Goal: Information Seeking & Learning: Check status

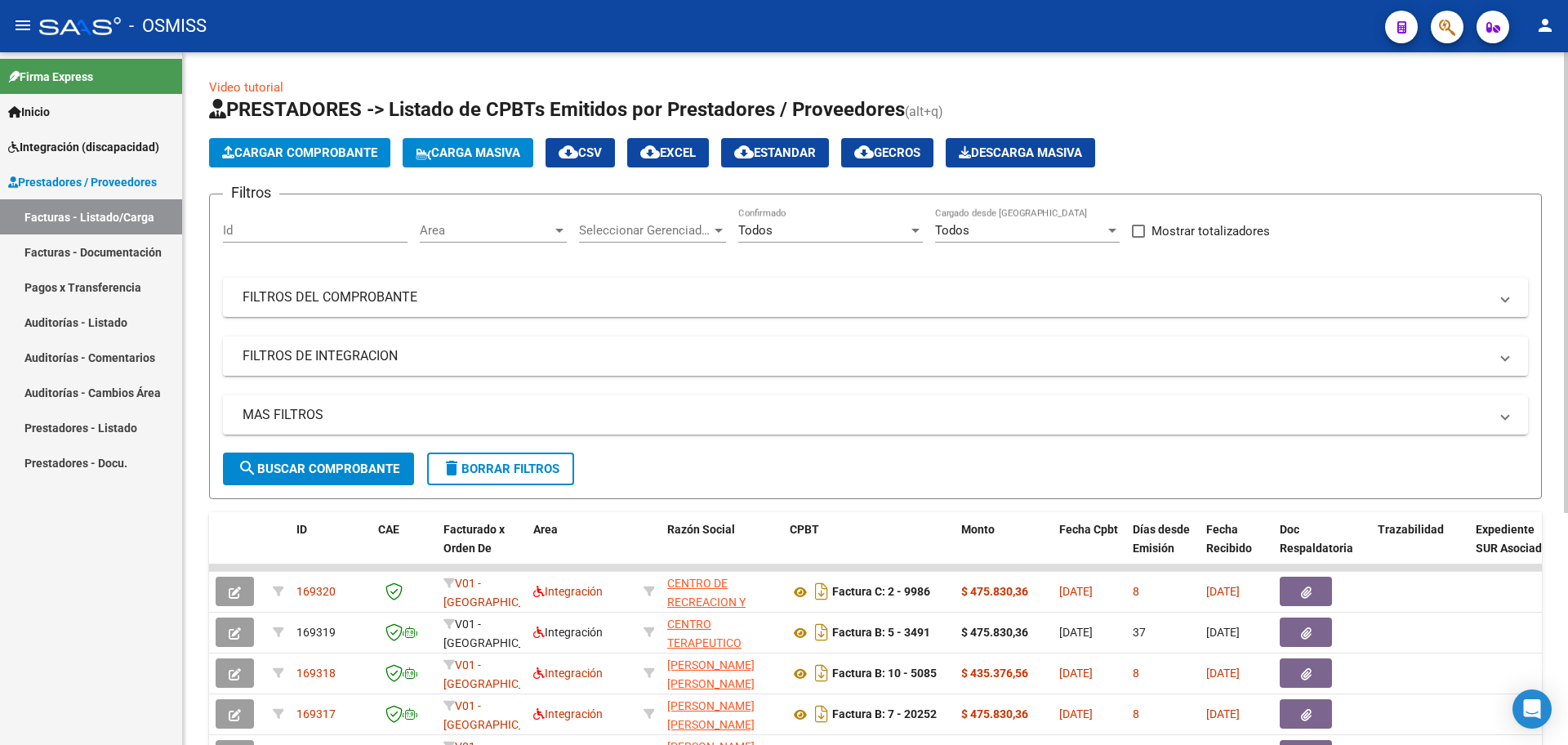
click at [336, 348] on mat-panel-title "FILTROS DE INTEGRACION" at bounding box center [865, 356] width 1246 height 18
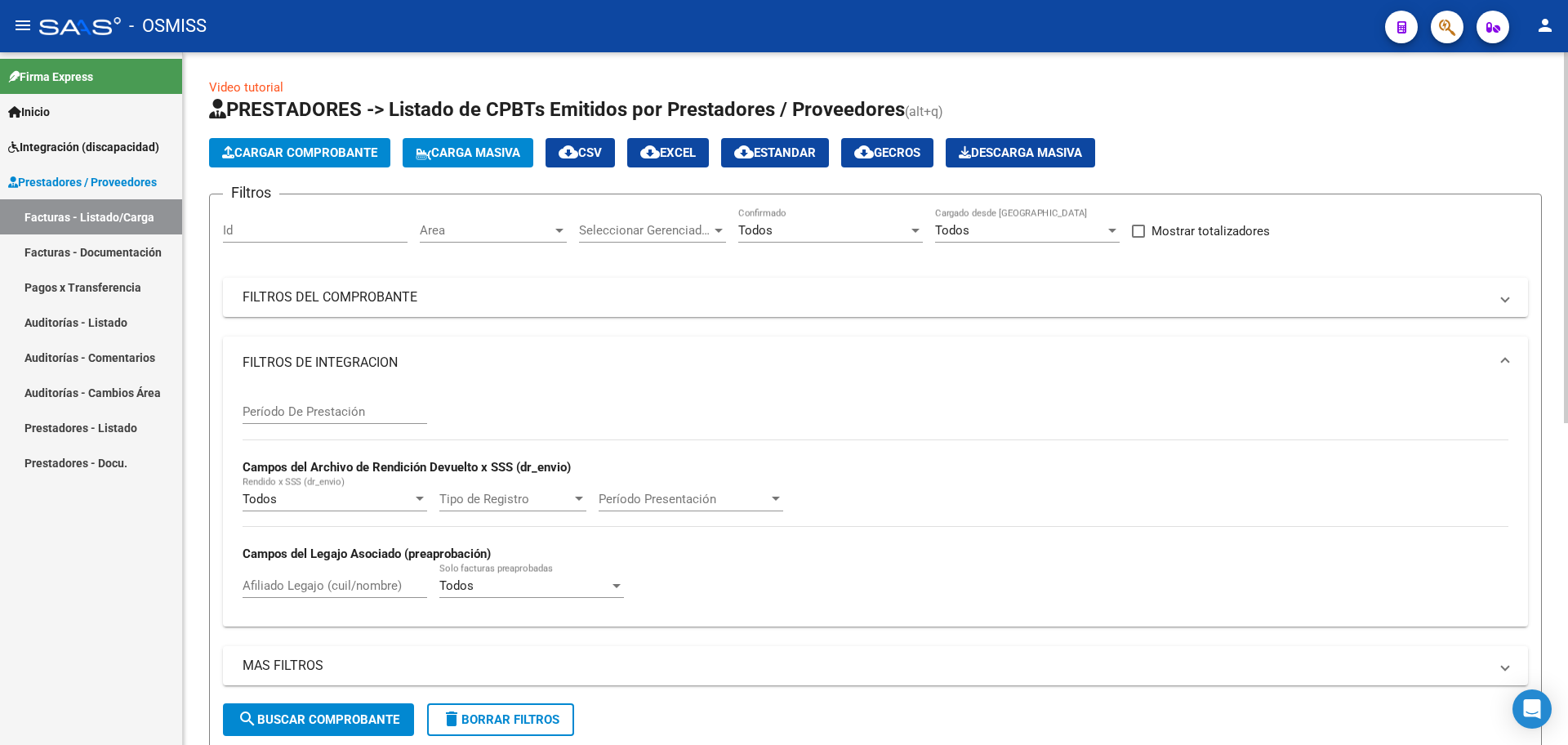
click at [280, 569] on div "Afiliado Legajo (cuil/nombre)" at bounding box center [335, 580] width 184 height 35
click at [280, 581] on input "Afiliado Legajo (cuil/nombre)" at bounding box center [335, 586] width 184 height 15
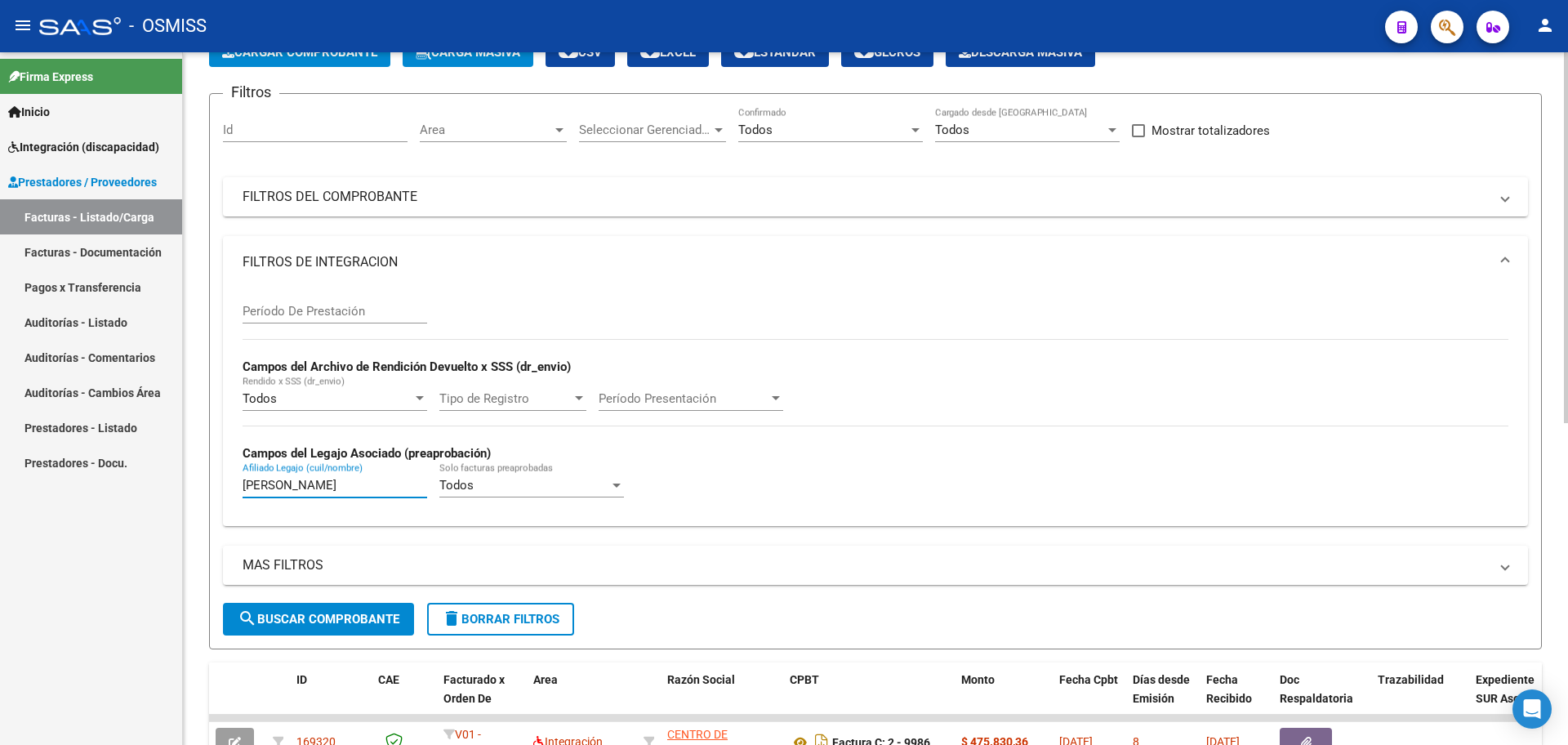
scroll to position [102, 0]
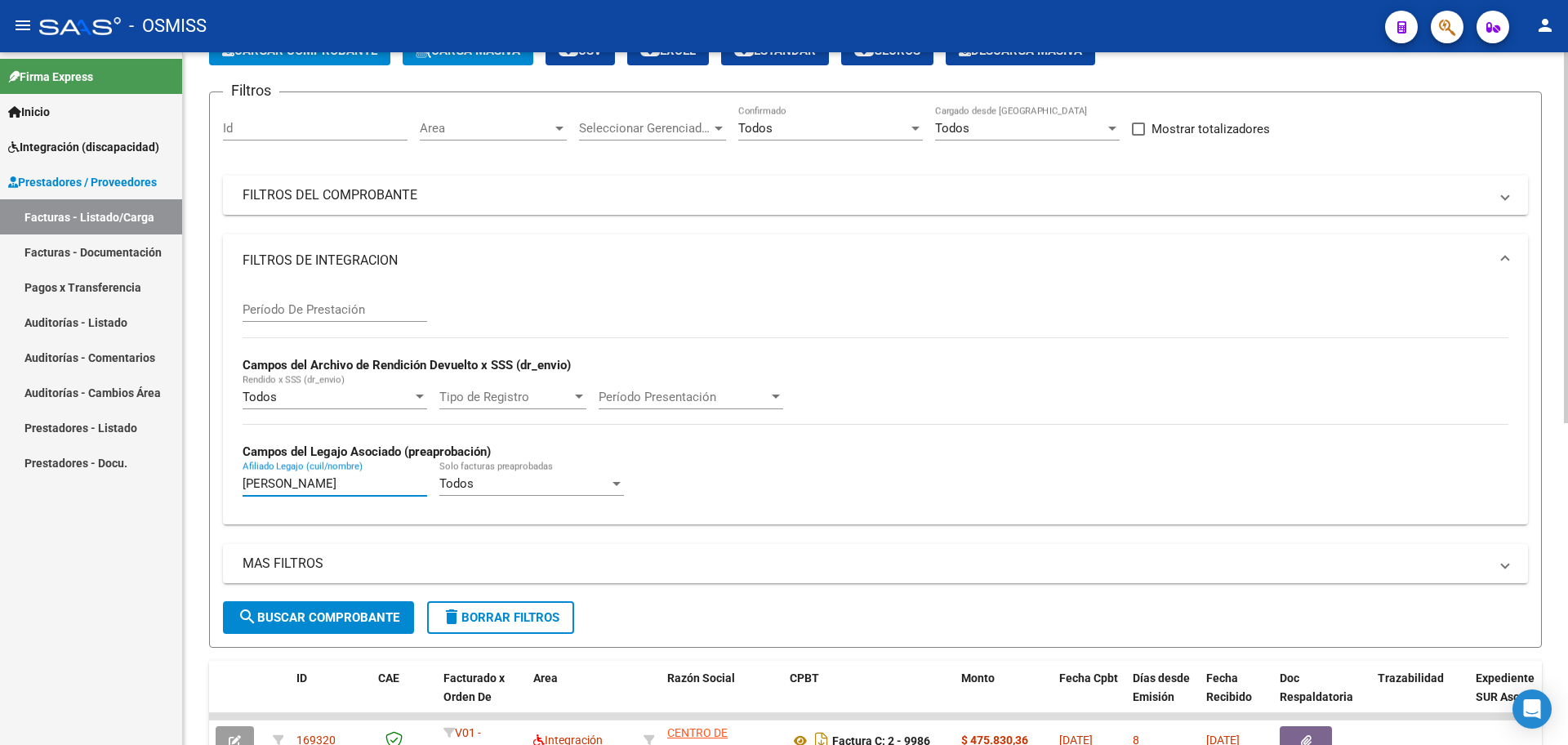
type input "[PERSON_NAME]"
click at [323, 625] on button "search Buscar Comprobante" at bounding box center [319, 617] width 191 height 33
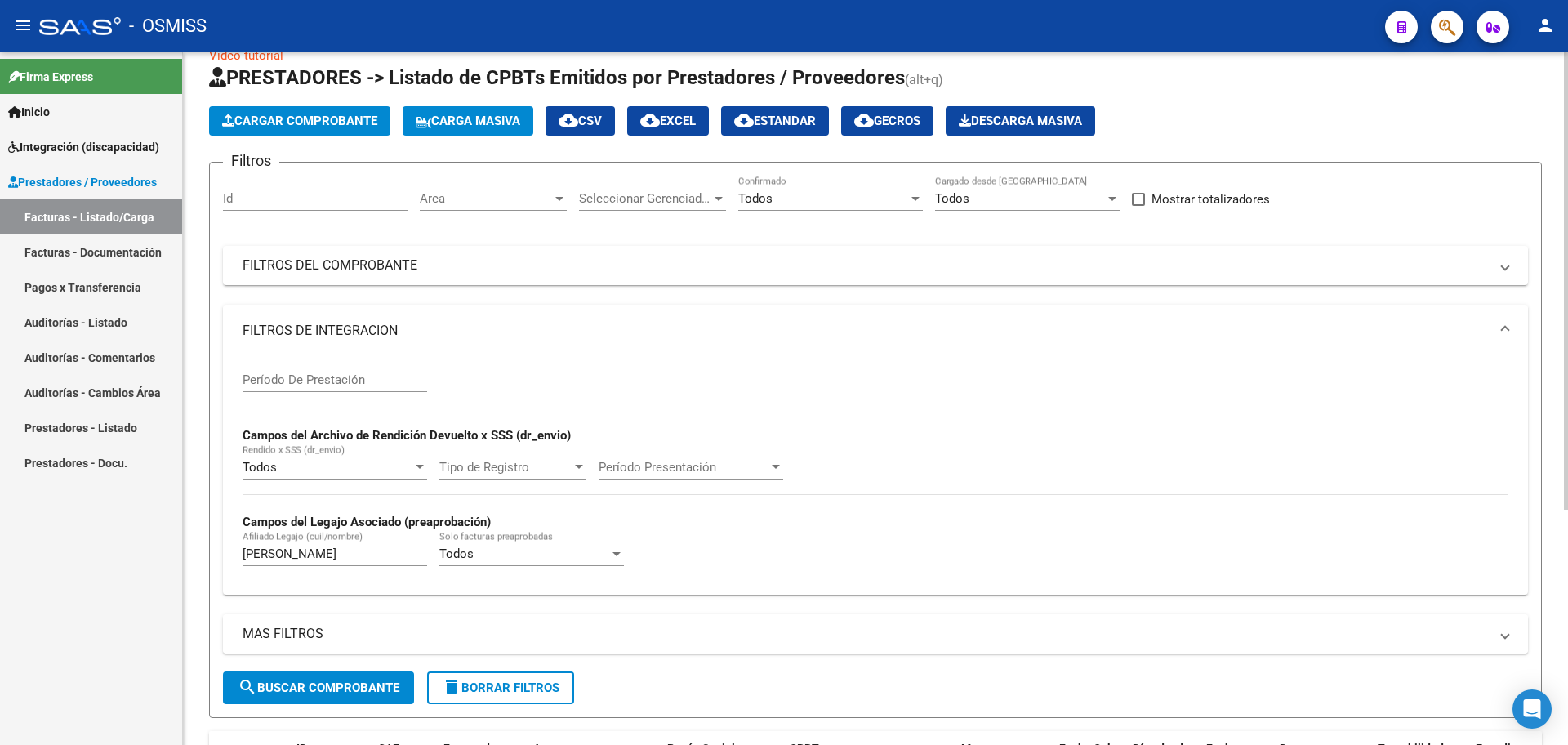
scroll to position [0, 0]
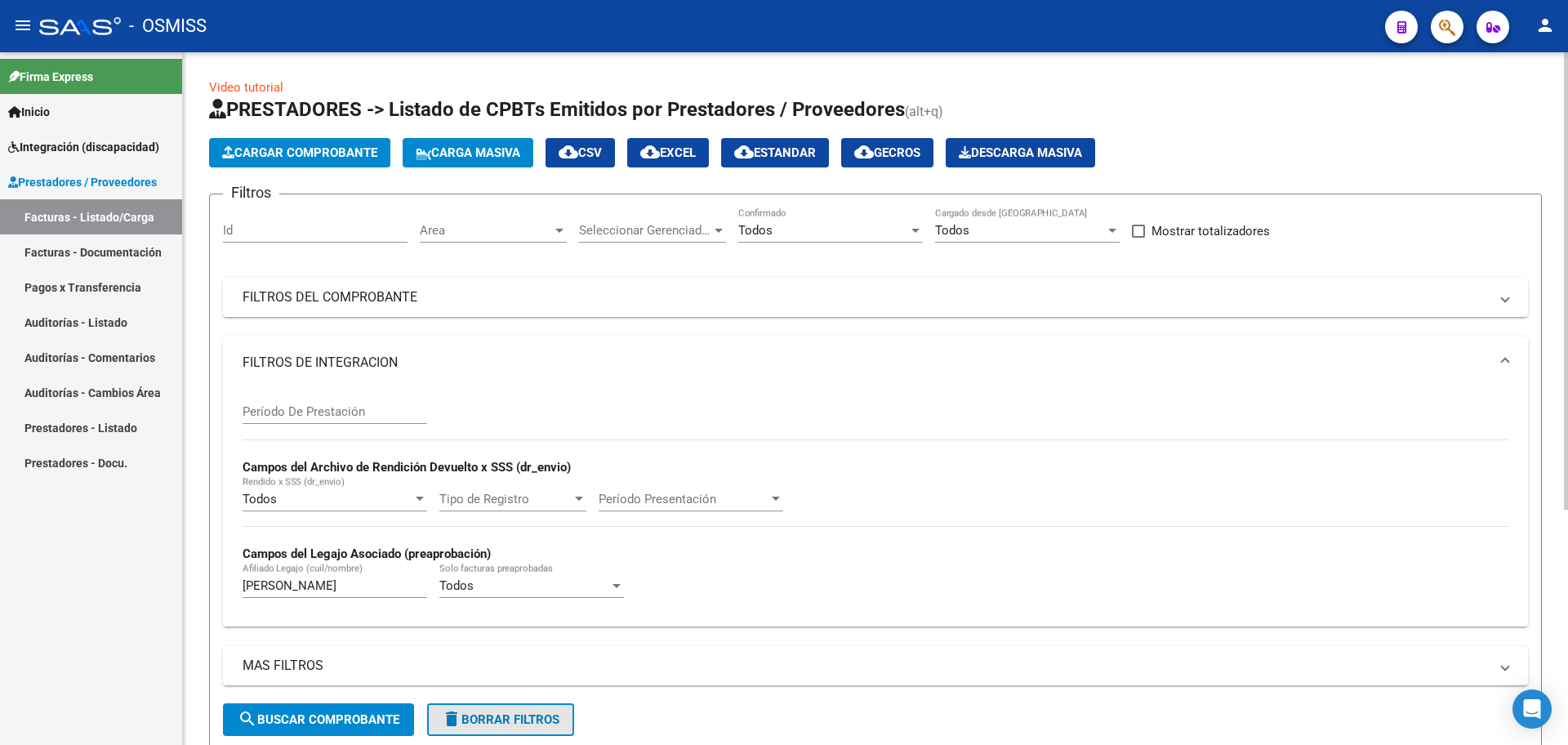
click at [505, 724] on span "delete Borrar Filtros" at bounding box center [500, 719] width 118 height 15
click at [284, 505] on div "Todos" at bounding box center [328, 499] width 170 height 15
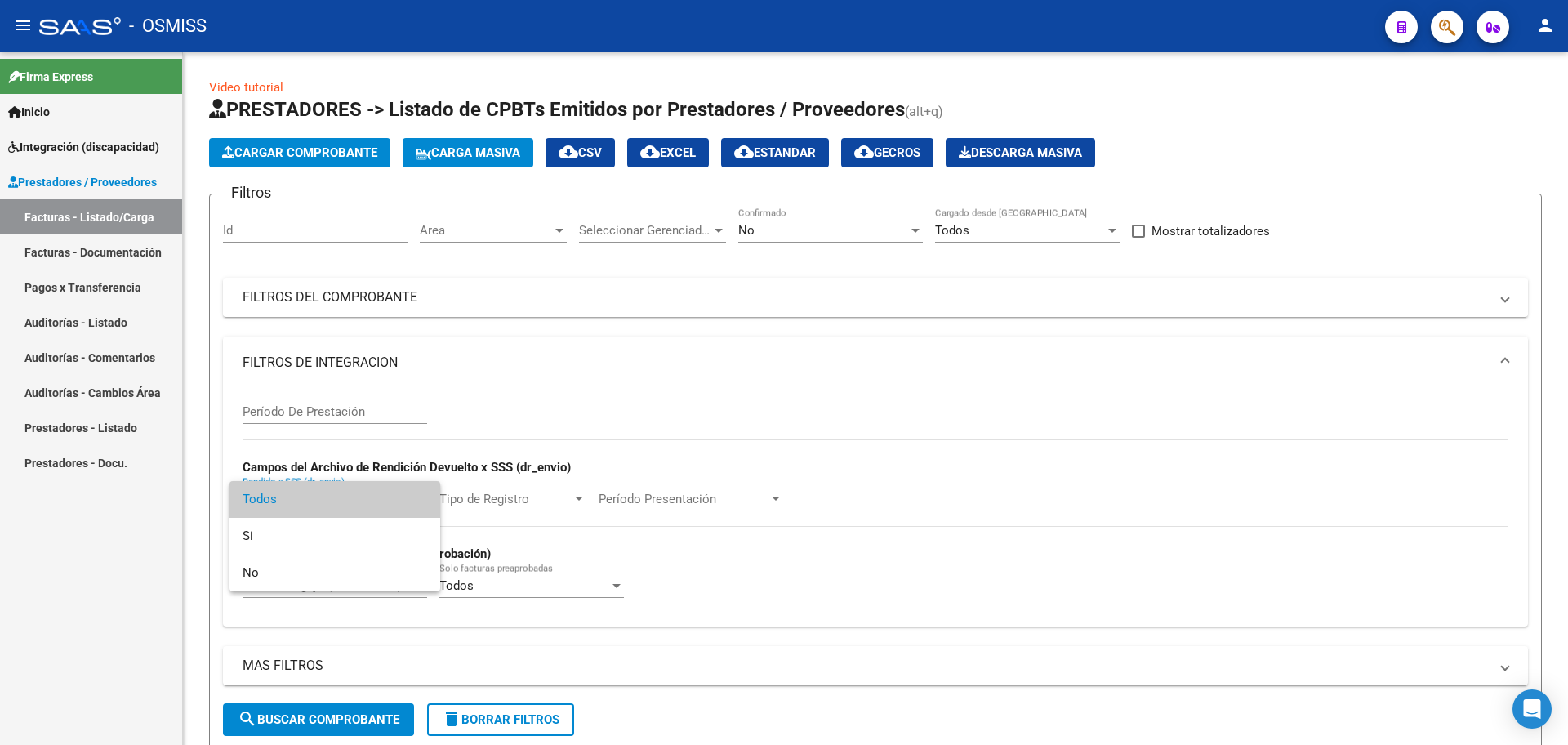
click at [740, 376] on div at bounding box center [784, 372] width 1568 height 745
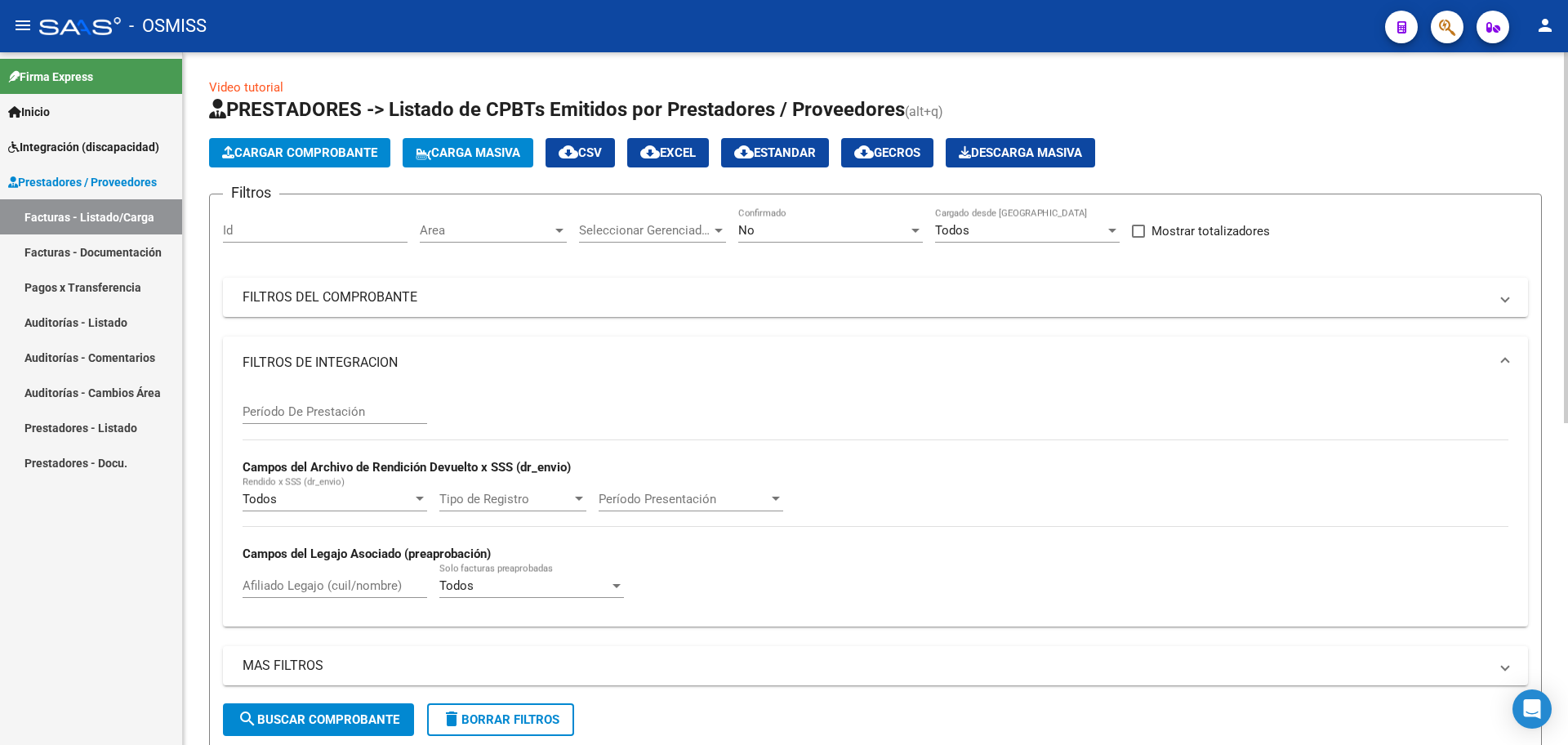
click at [327, 578] on div "Afiliado Legajo (cuil/nombre)" at bounding box center [335, 580] width 184 height 35
type input "[PERSON_NAME]"
click at [387, 716] on span "search Buscar Comprobante" at bounding box center [318, 719] width 162 height 15
click at [810, 228] on div "No" at bounding box center [823, 230] width 170 height 15
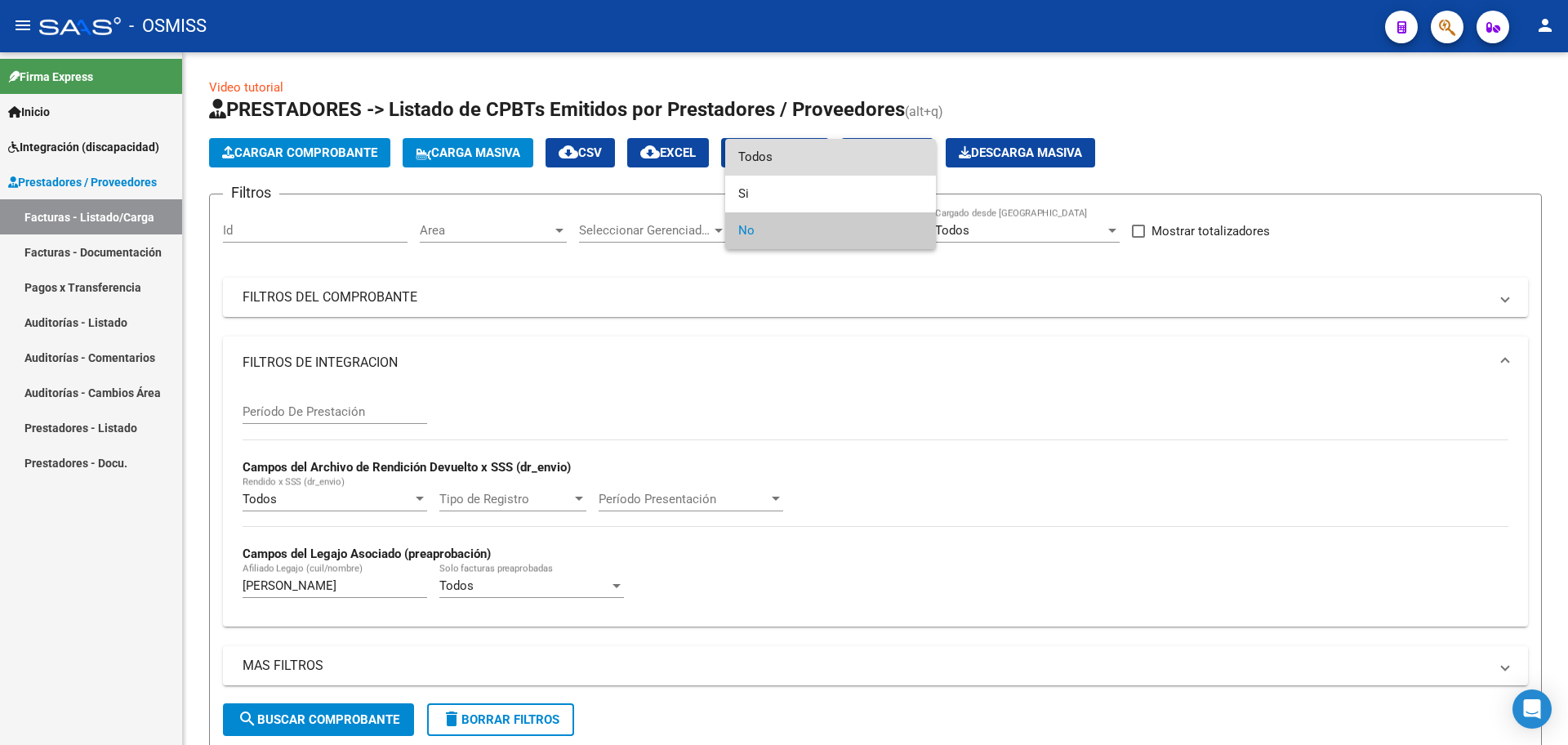
click at [784, 160] on span "Todos" at bounding box center [830, 158] width 184 height 37
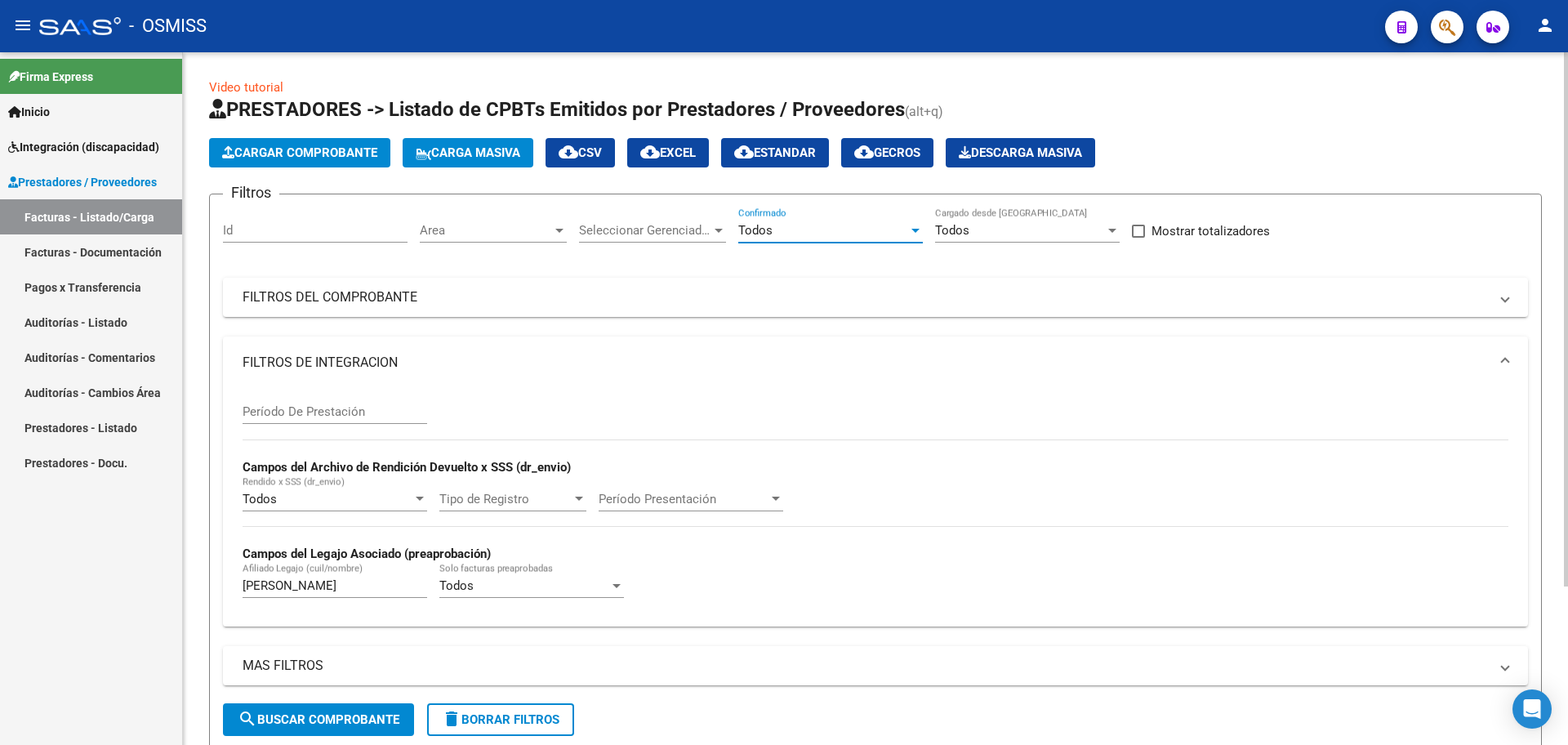
click at [244, 718] on mat-icon "search" at bounding box center [247, 719] width 19 height 19
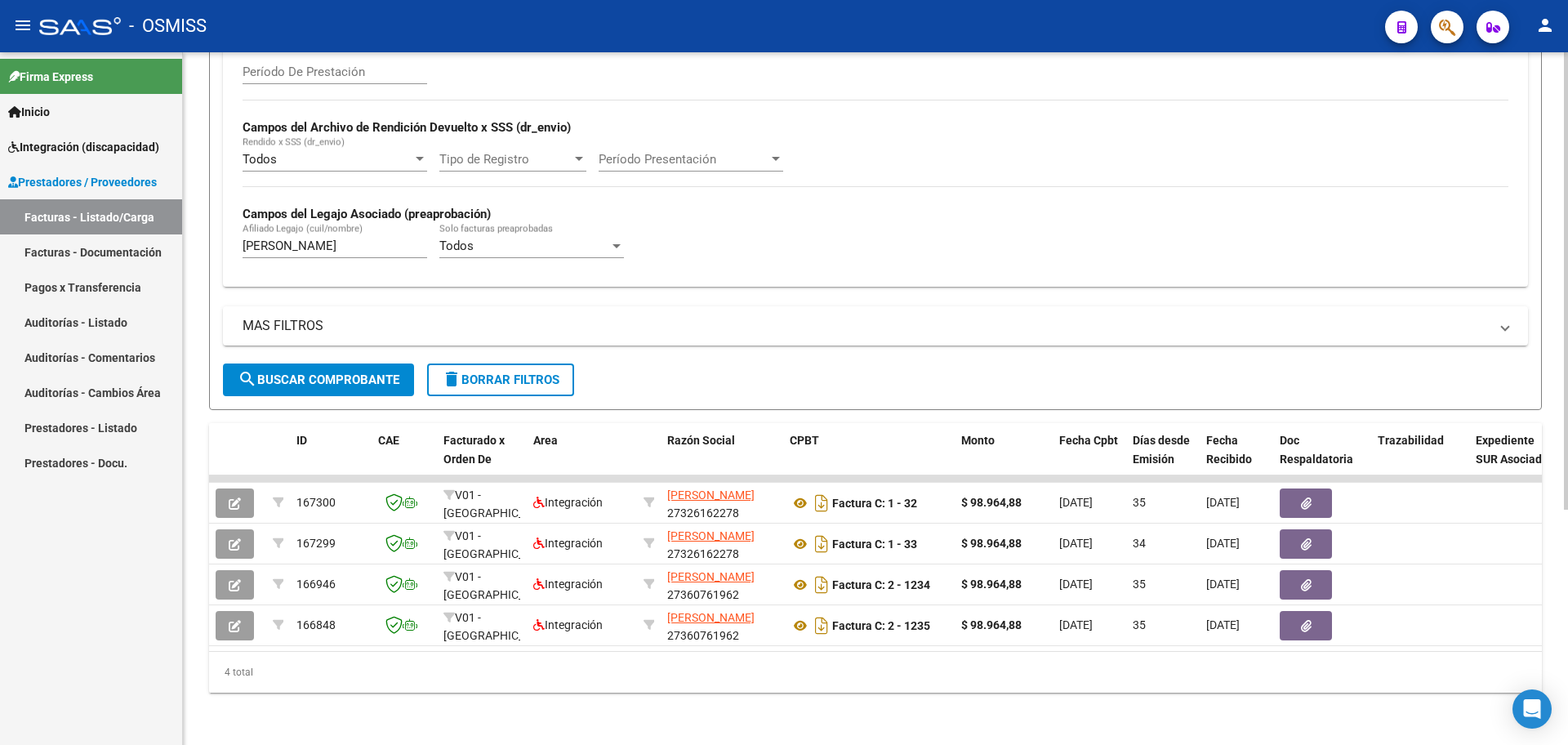
scroll to position [355, 0]
click at [453, 369] on mat-icon "delete" at bounding box center [452, 379] width 19 height 19
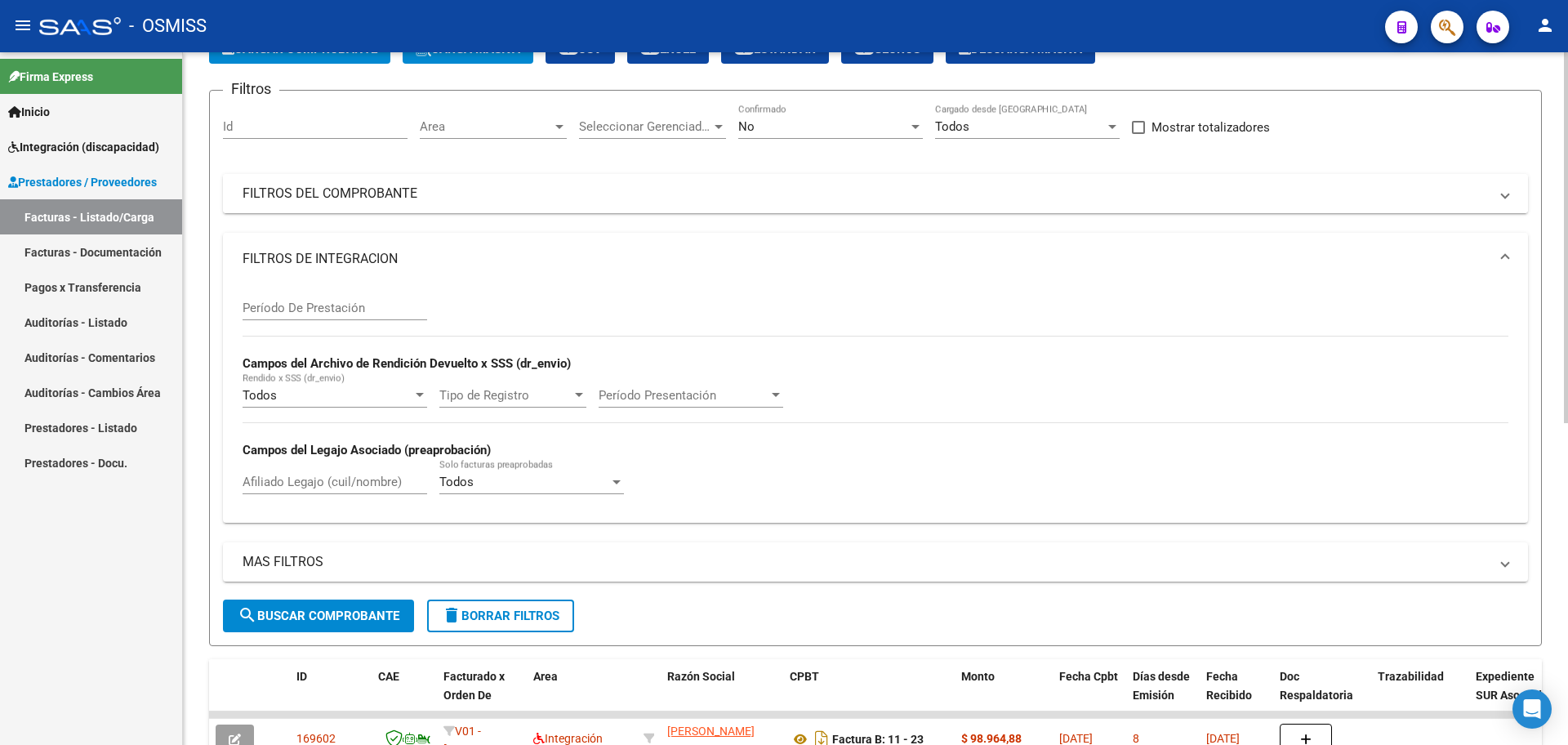
scroll to position [49, 0]
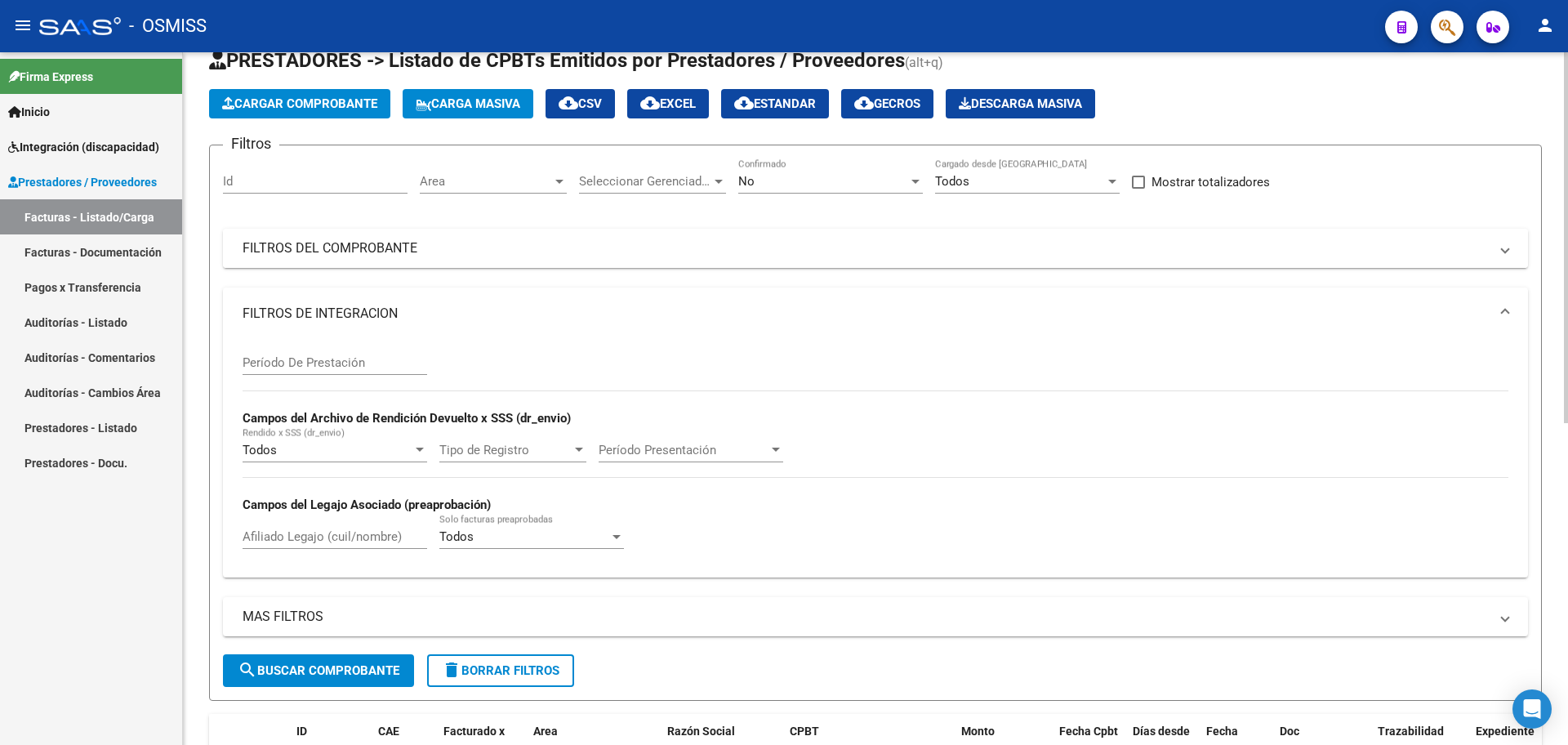
click at [427, 257] on mat-panel-title "FILTROS DEL COMPROBANTE" at bounding box center [865, 248] width 1246 height 18
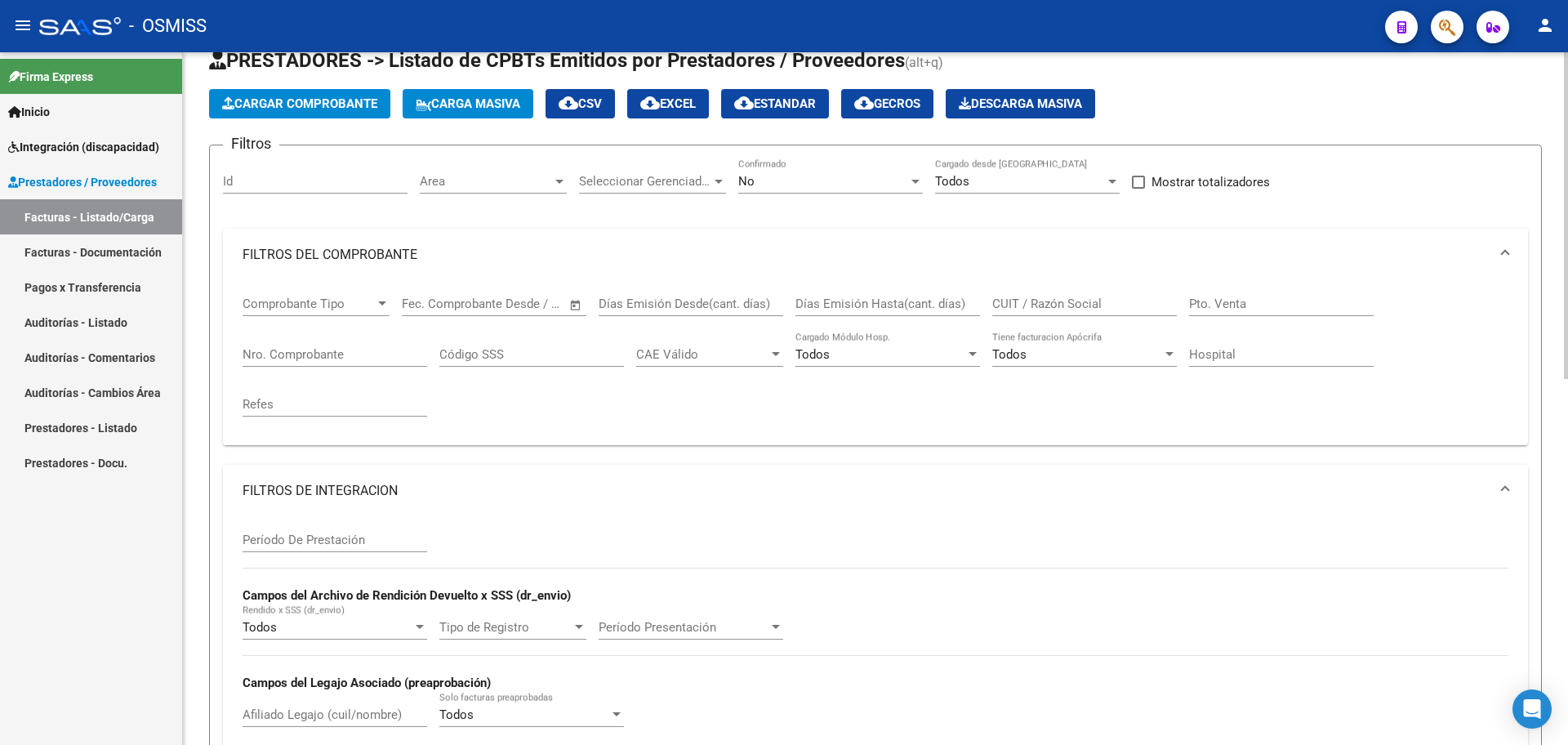
click at [1037, 299] on input "CUIT / Razón Social" at bounding box center [1085, 304] width 184 height 15
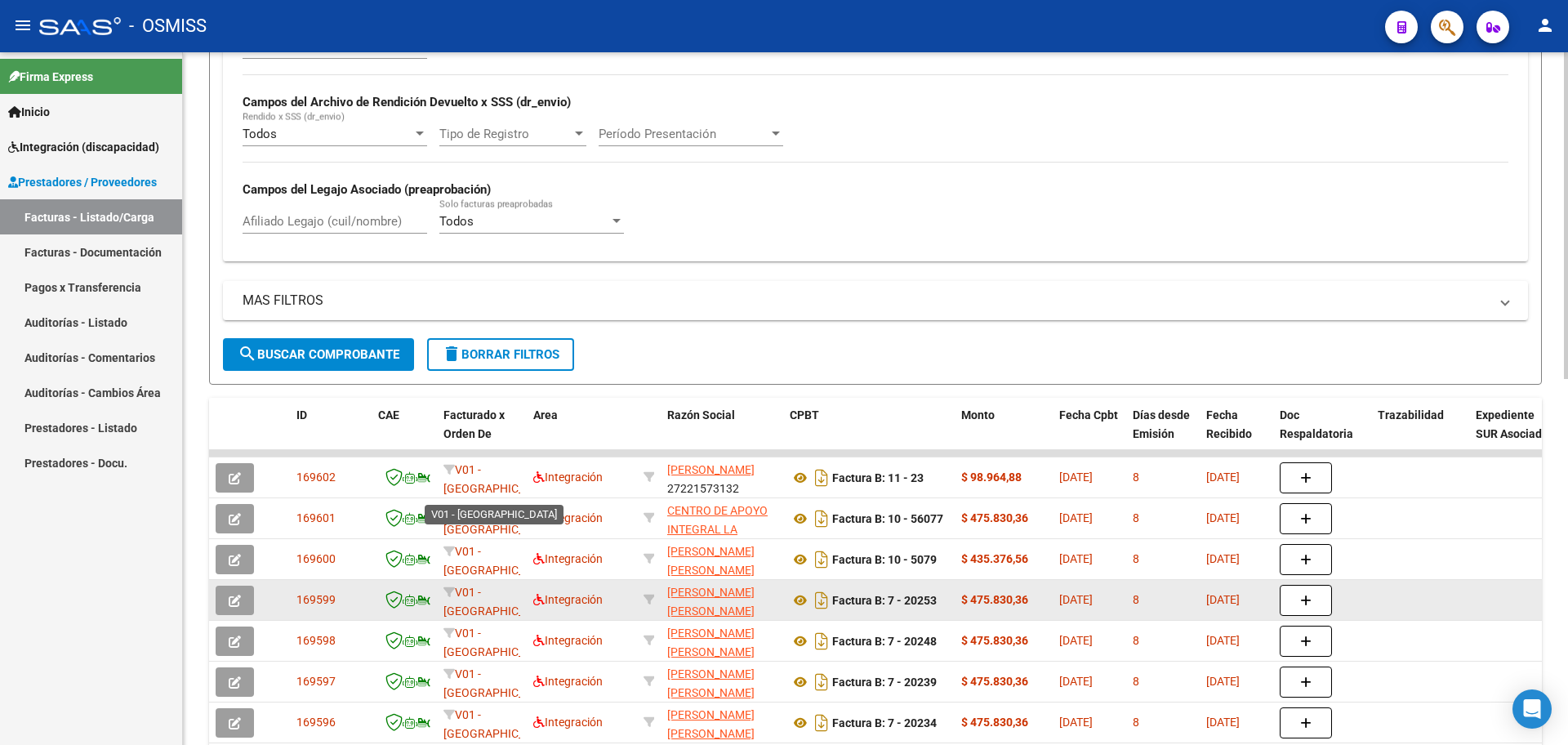
scroll to position [662, 0]
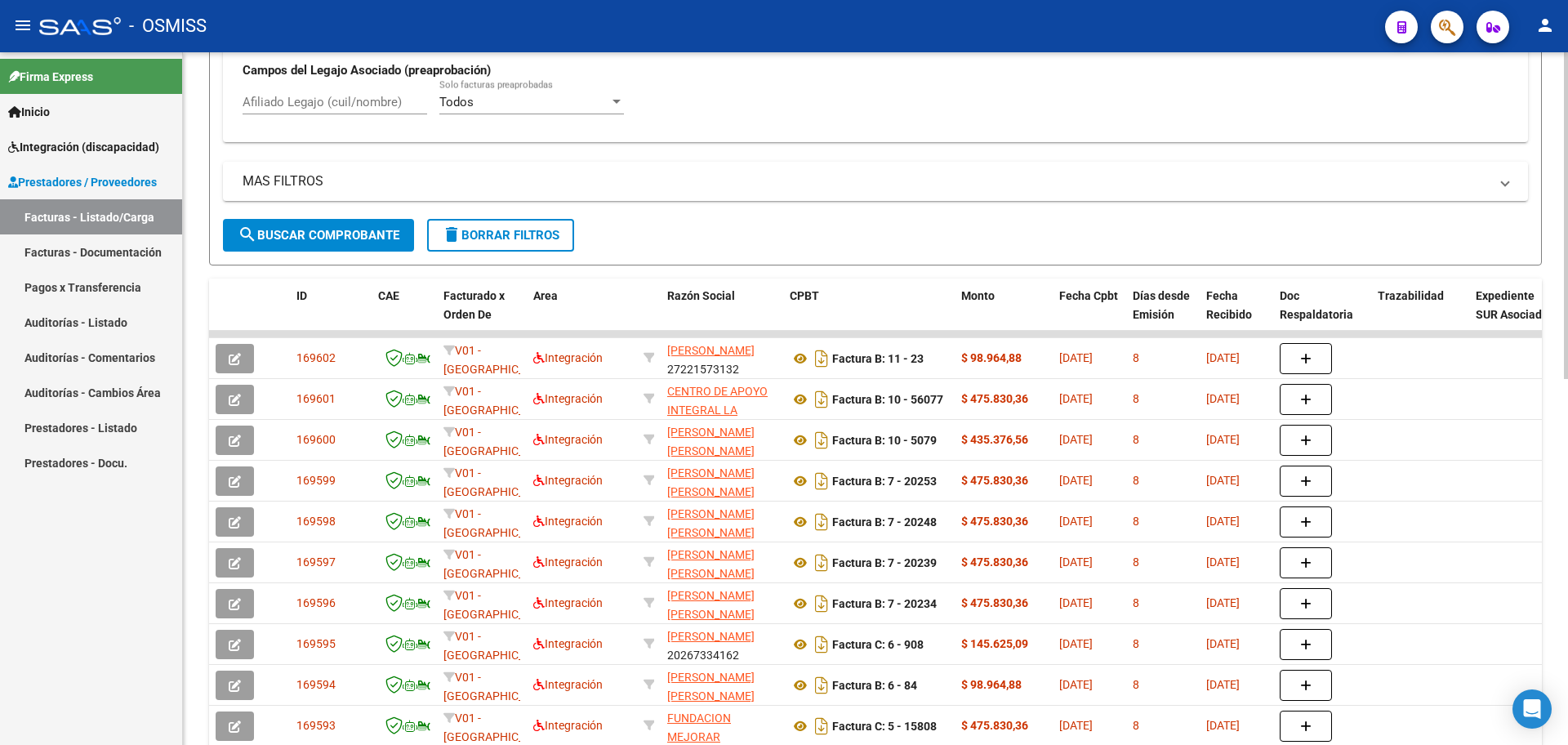
type input "quinta"
click at [359, 247] on button "search Buscar Comprobante" at bounding box center [319, 235] width 191 height 33
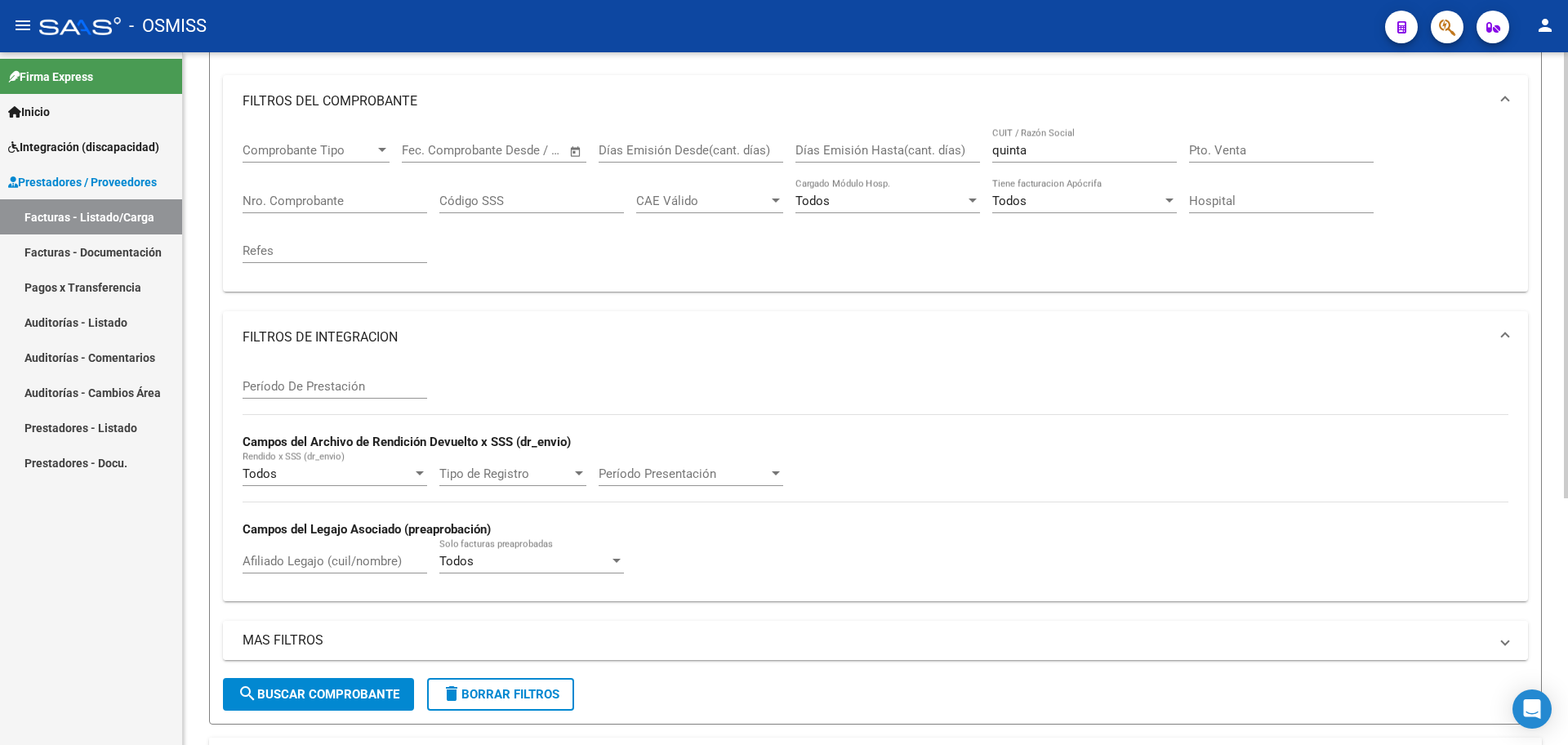
scroll to position [0, 0]
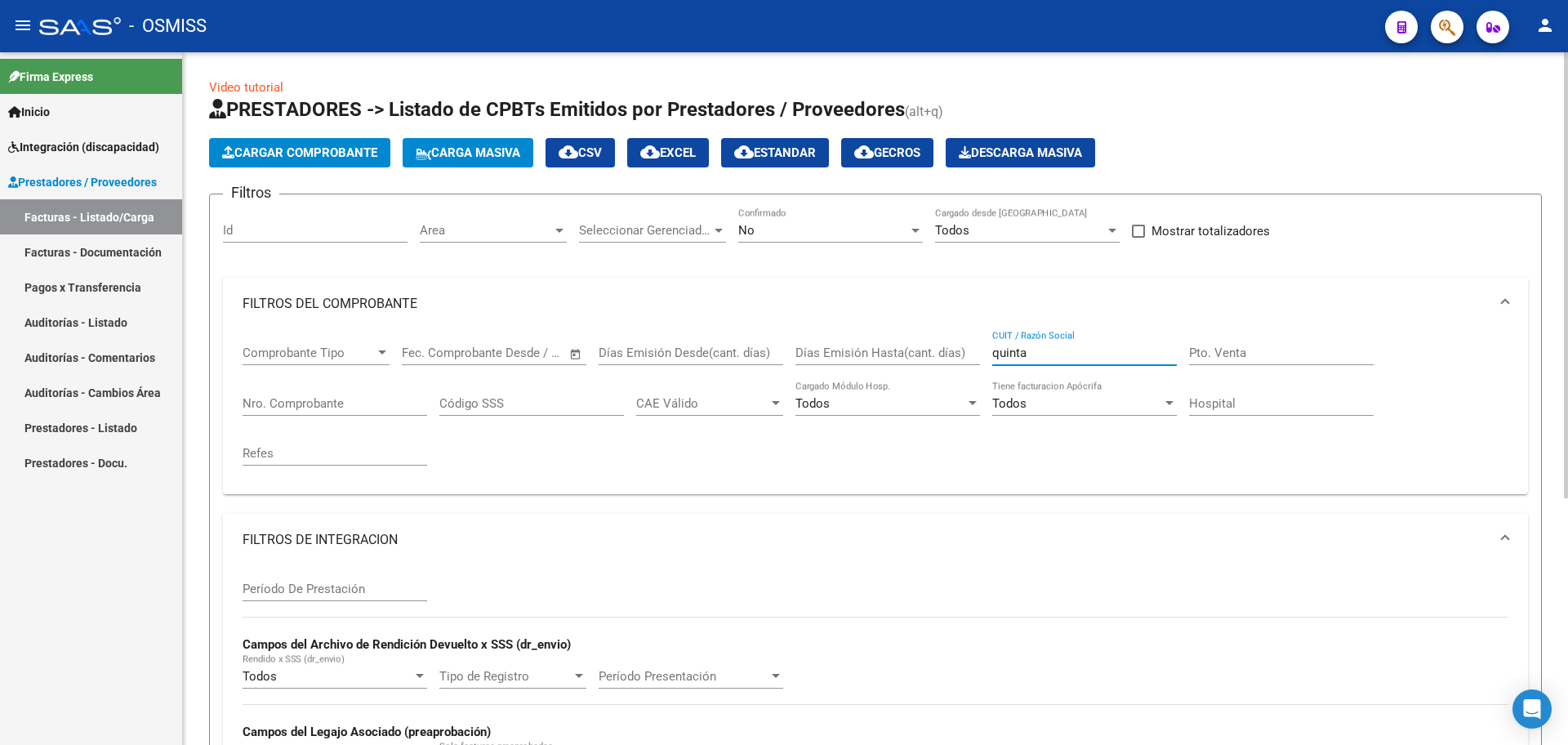
drag, startPoint x: 1050, startPoint y: 354, endPoint x: 987, endPoint y: 362, distance: 63.5
click at [987, 362] on div "Comprobante Tipo Comprobante Tipo Fecha inicio – Fecha fin Fec. Comprobante Des…" at bounding box center [876, 406] width 1266 height 151
paste input "30341686"
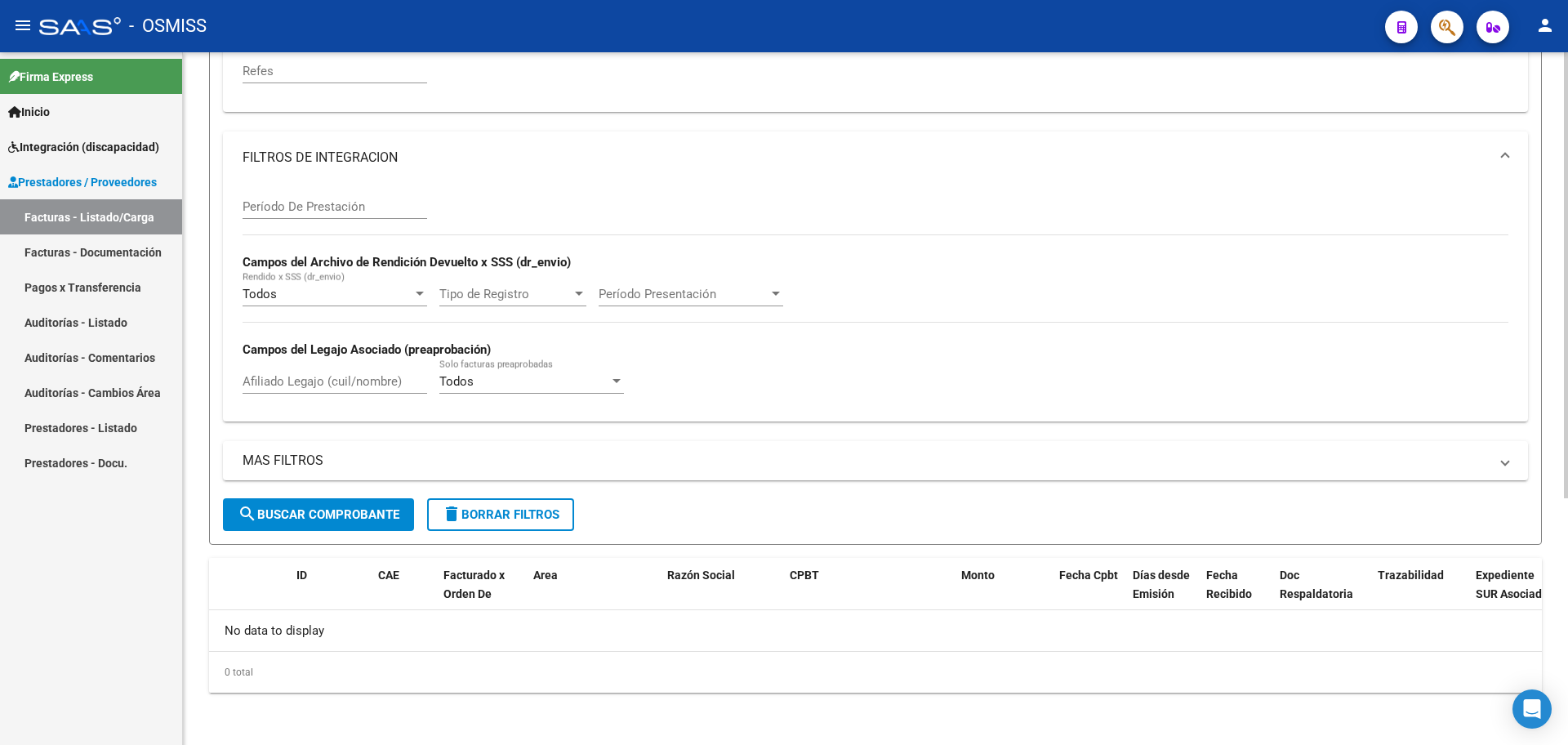
type input "27303416868"
click at [366, 518] on span "search Buscar Comprobante" at bounding box center [318, 515] width 162 height 15
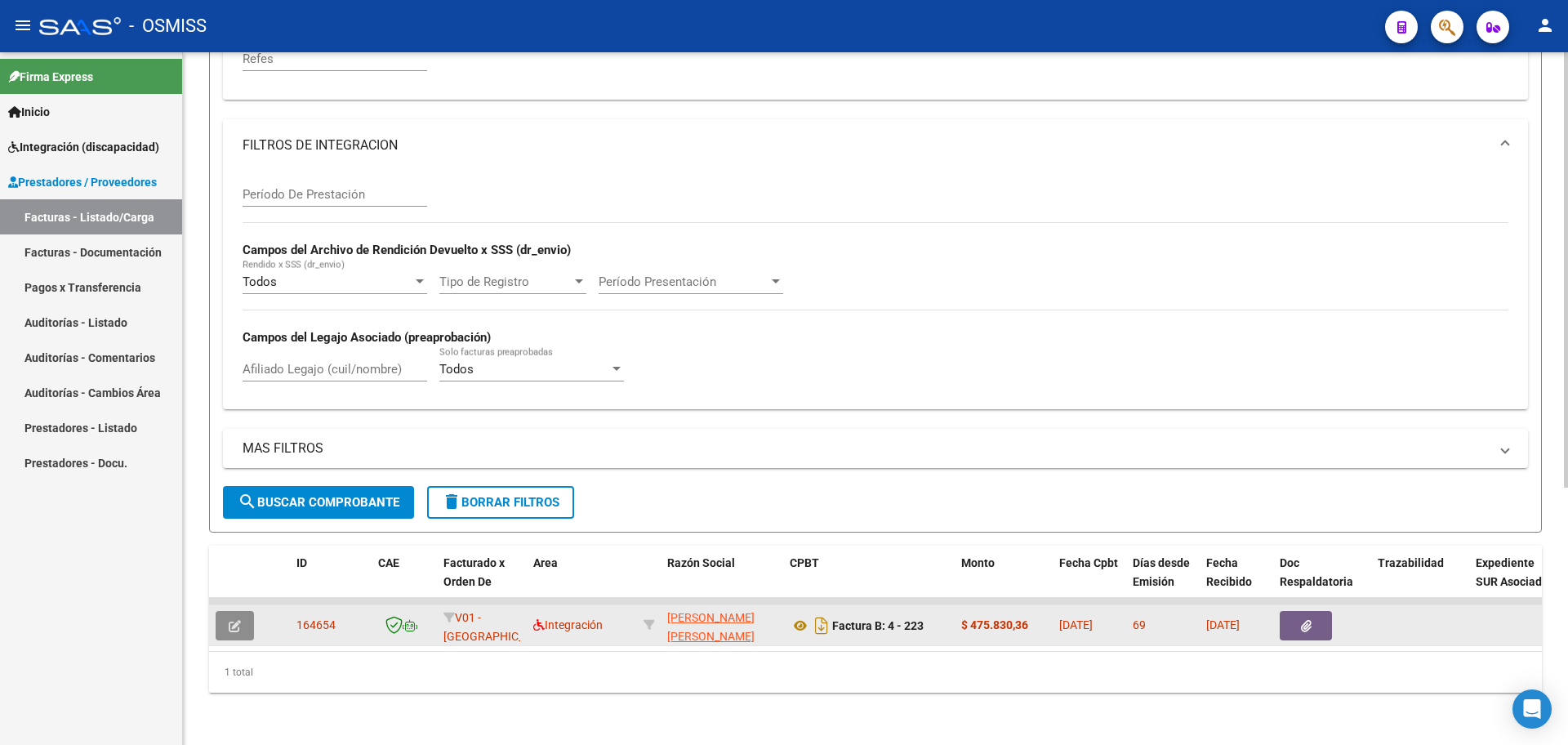
click at [240, 620] on icon "button" at bounding box center [235, 626] width 12 height 12
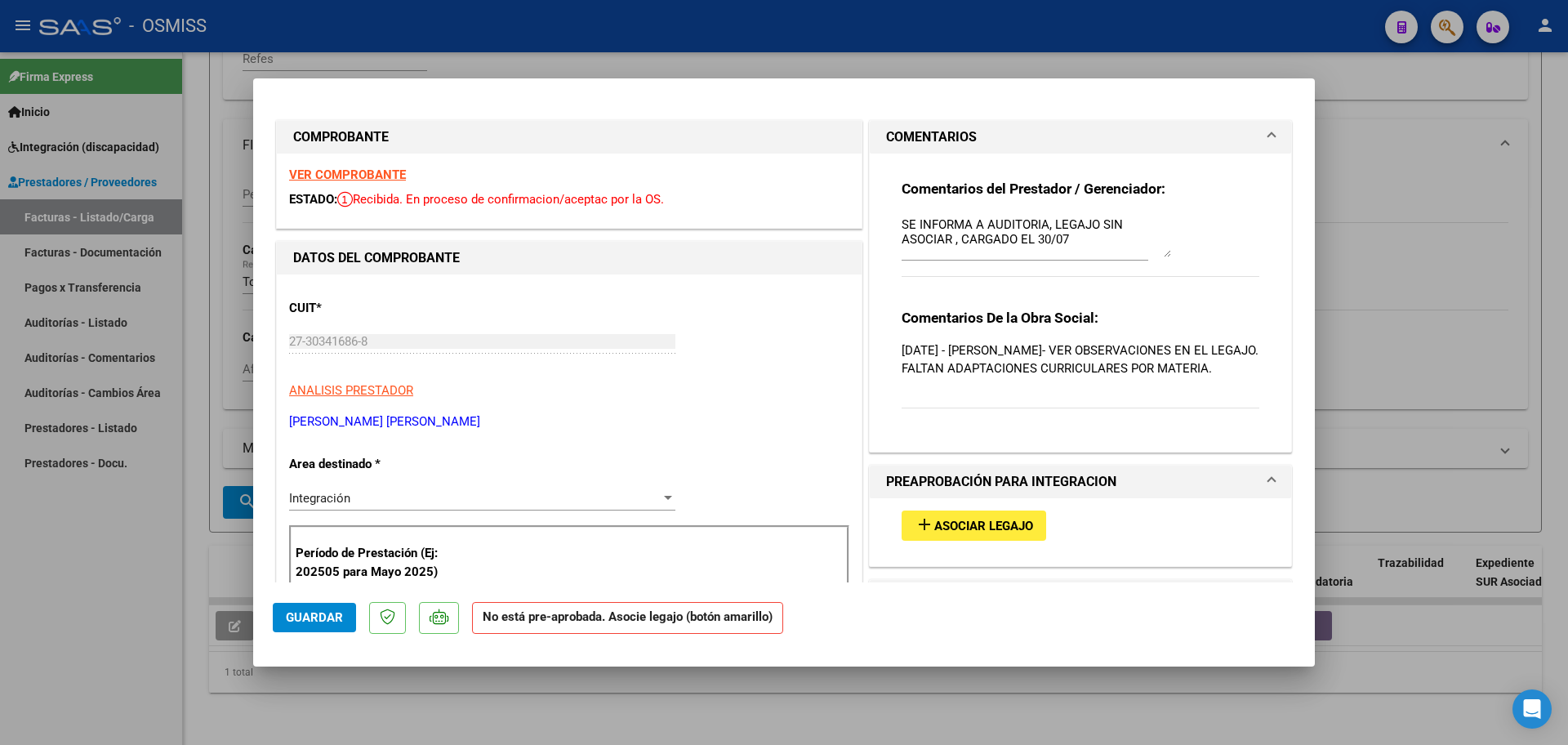
drag, startPoint x: 1155, startPoint y: 244, endPoint x: 1157, endPoint y: 253, distance: 9.2
click at [1157, 253] on textarea "SE INFORMA A AUDITORIA, LEGAJO SIN ASOCIAR , CARGADO EL 30/07" at bounding box center [1036, 236] width 269 height 42
click at [889, 222] on div "Comentarios del Prestador / Gerenciador: SE INFORMA A AUDITORIA, LEGAJO SIN ASO…" at bounding box center [1080, 296] width 382 height 285
click at [901, 221] on textarea "SE INFORMA A AUDITORIA, LEGAJO SIN ASOCIAR , CARGADO EL 30/07" at bounding box center [1036, 236] width 269 height 42
type textarea "SE ENVIO INFORME DESDE EID, POR FAVOR, PROCESAR. MUCHAS GRACIAS! SE INFORMA A A…"
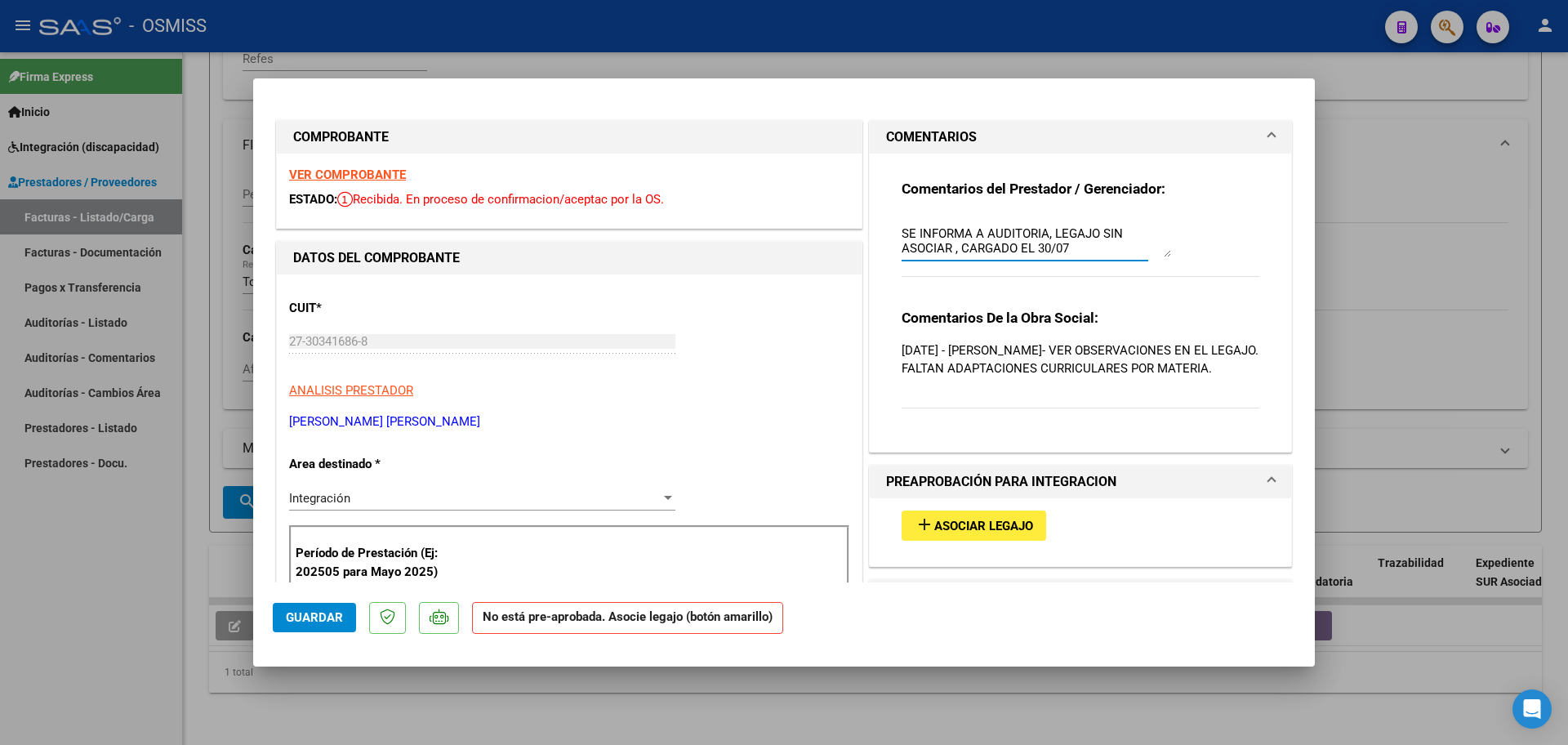
click at [325, 619] on span "Guardar" at bounding box center [314, 617] width 58 height 15
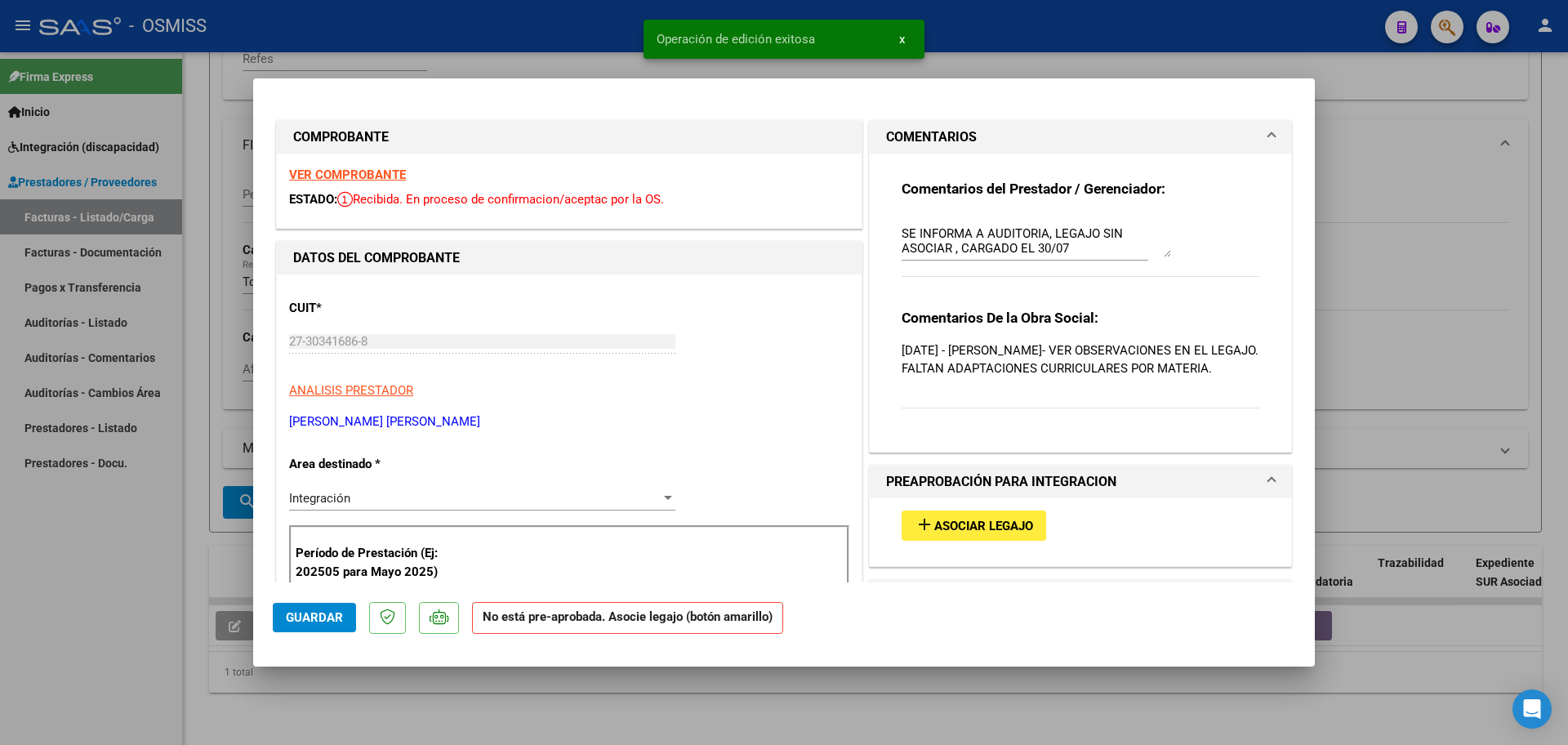
type input "$ 0,00"
